Goal: Task Accomplishment & Management: Use online tool/utility

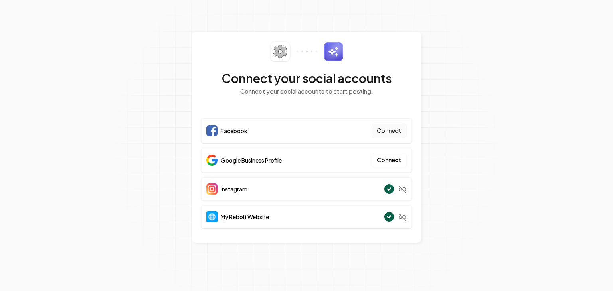
click at [388, 127] on button "Connect" at bounding box center [389, 131] width 35 height 14
click at [422, 158] on section "Connect your social accounts Connect your social accounts to start posting. Fac…" at bounding box center [306, 145] width 613 height 291
click at [392, 155] on button "Connect" at bounding box center [389, 160] width 35 height 14
click at [398, 160] on button "Connect" at bounding box center [389, 160] width 35 height 14
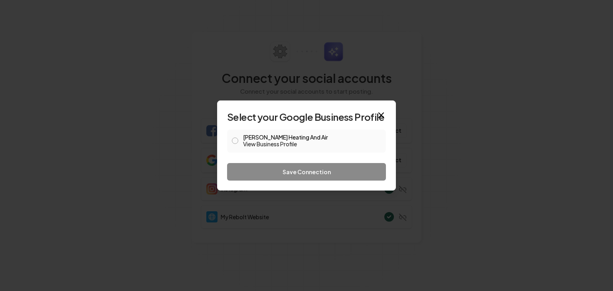
click at [237, 140] on button "Willingham Heating And Air View Business Profile" at bounding box center [235, 141] width 6 height 6
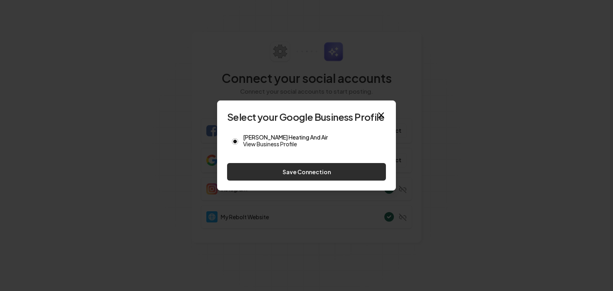
click at [270, 169] on button "Save Connection" at bounding box center [306, 172] width 159 height 18
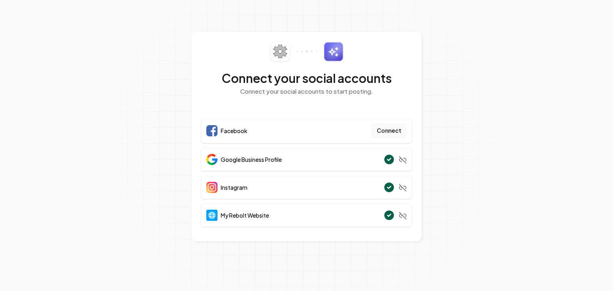
click at [382, 134] on button "Connect" at bounding box center [389, 131] width 35 height 14
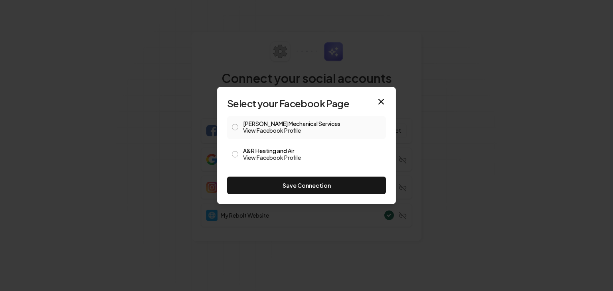
click at [240, 131] on div "Willingham Mechanical Services View Facebook Profile" at bounding box center [306, 127] width 159 height 23
click at [238, 129] on span at bounding box center [235, 128] width 6 height 10
click at [236, 127] on button "Willingham Mechanical Services View Facebook Profile" at bounding box center [235, 127] width 6 height 6
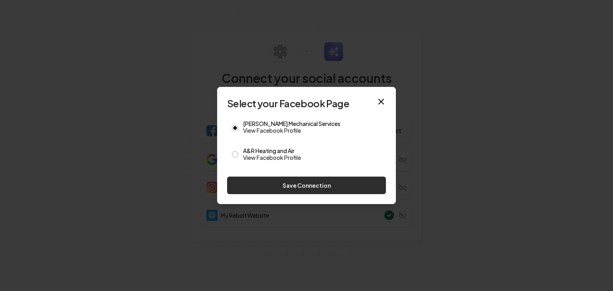
click at [273, 183] on button "Save Connection" at bounding box center [306, 186] width 159 height 18
